Goal: Find specific page/section: Find specific page/section

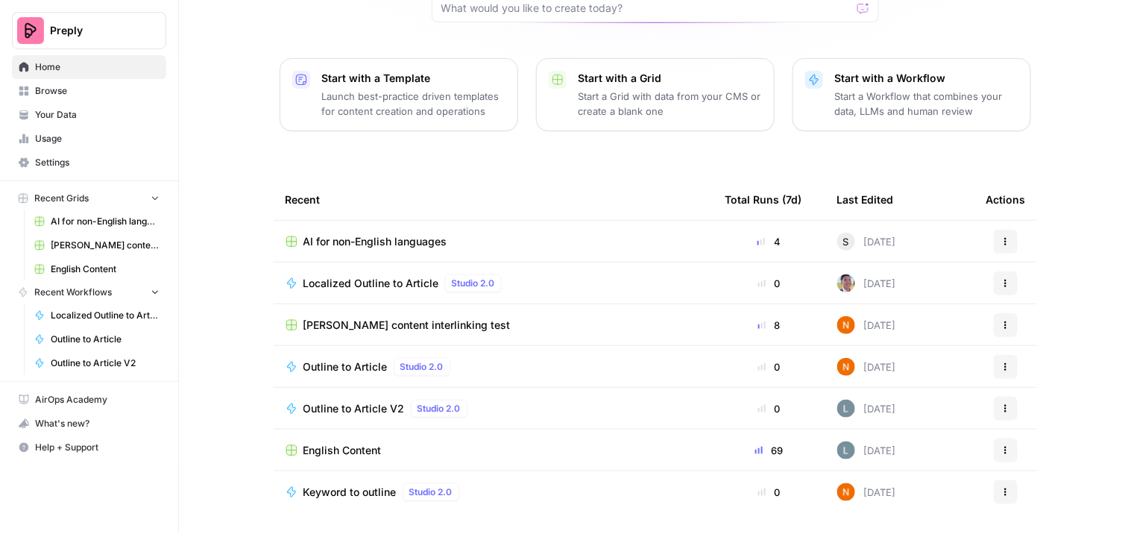
scroll to position [151, 0]
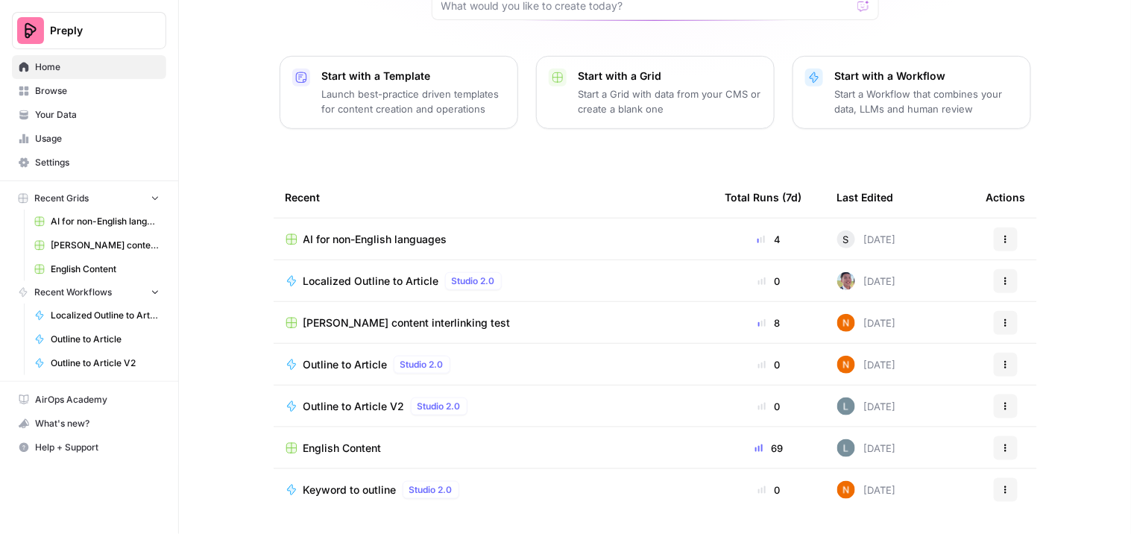
click at [347, 444] on span "English Content" at bounding box center [342, 448] width 78 height 15
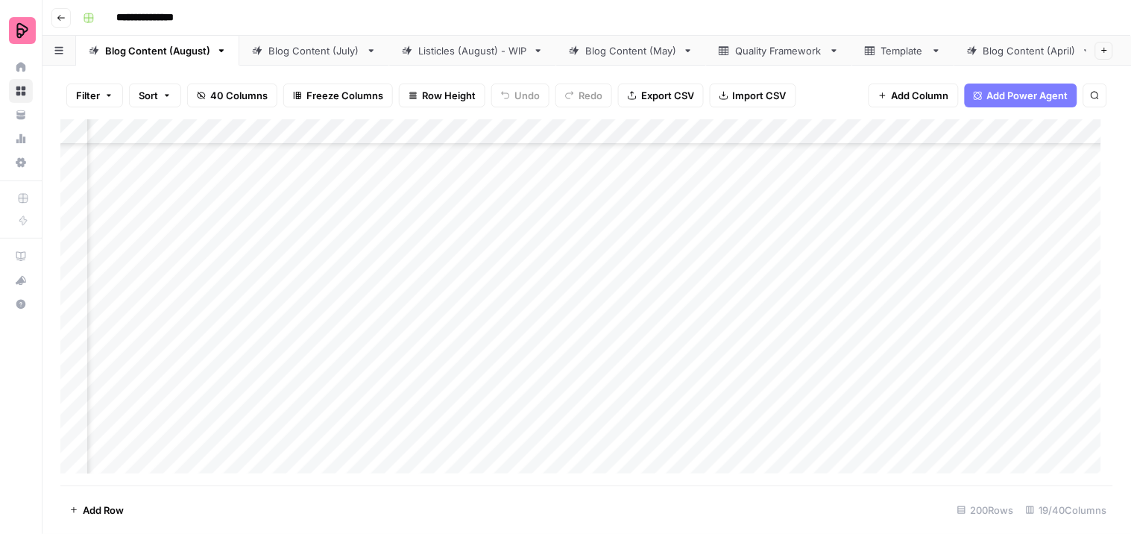
scroll to position [828, 673]
